Goal: Browse casually

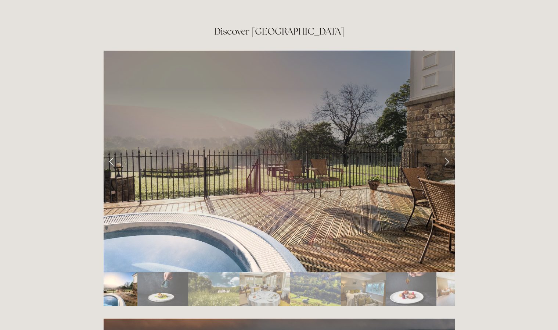
scroll to position [1256, 0]
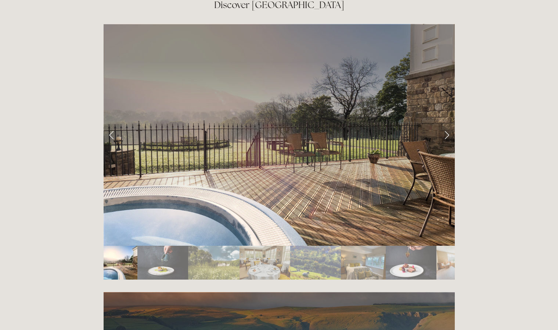
click at [446, 124] on link "Next Slide" at bounding box center [447, 135] width 16 height 22
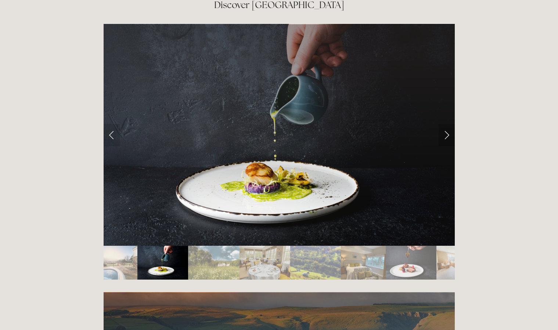
click at [446, 124] on link "Next Slide" at bounding box center [447, 135] width 16 height 22
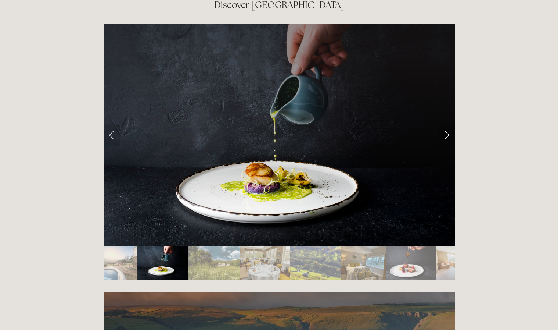
click at [447, 124] on link "Next Slide" at bounding box center [447, 135] width 16 height 22
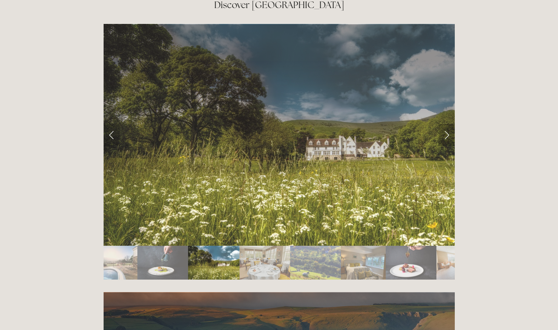
click at [447, 124] on link "Next Slide" at bounding box center [447, 135] width 16 height 22
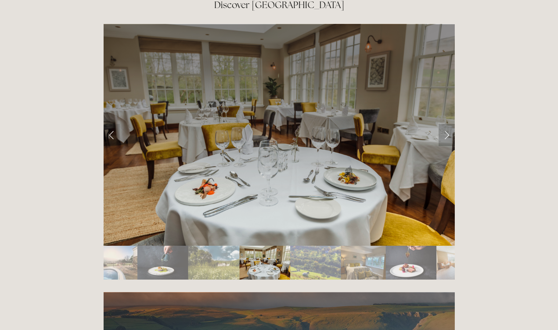
click at [447, 124] on link "Next Slide" at bounding box center [447, 135] width 16 height 22
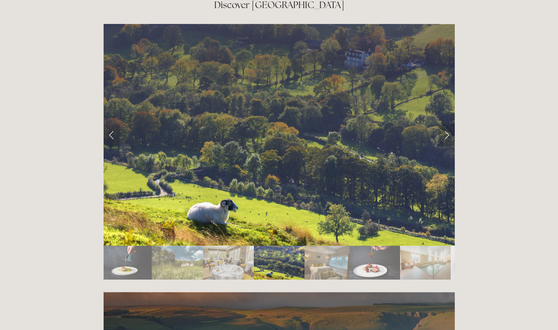
click at [447, 124] on link "Next Slide" at bounding box center [447, 135] width 16 height 22
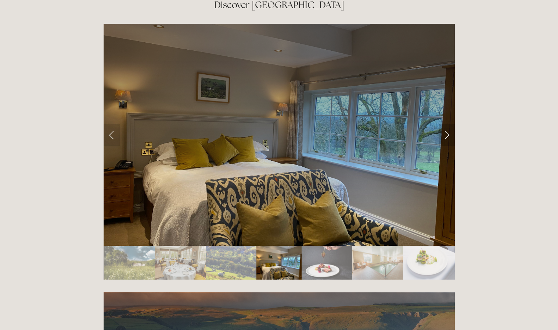
click at [447, 124] on link "Next Slide" at bounding box center [447, 135] width 16 height 22
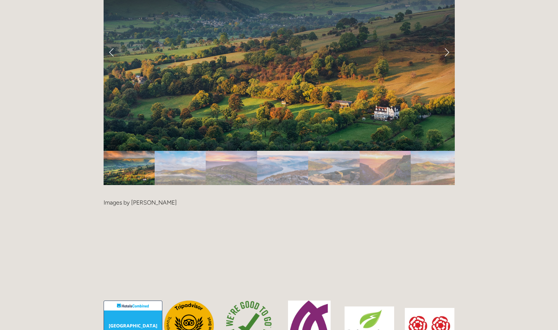
scroll to position [1500, 0]
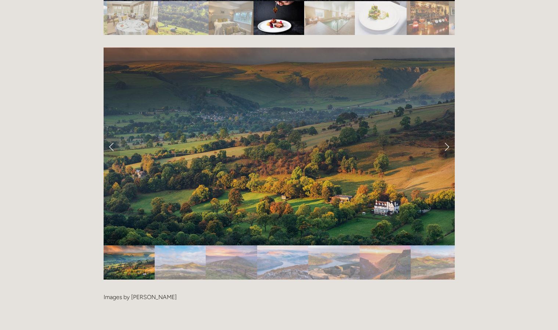
click at [445, 135] on link "Next Slide" at bounding box center [447, 146] width 16 height 22
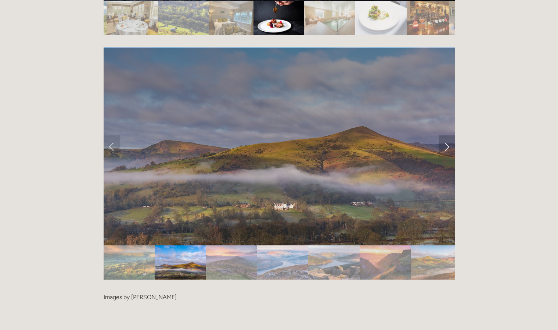
click at [445, 135] on link "Next Slide" at bounding box center [447, 146] width 16 height 22
